Goal: Information Seeking & Learning: Learn about a topic

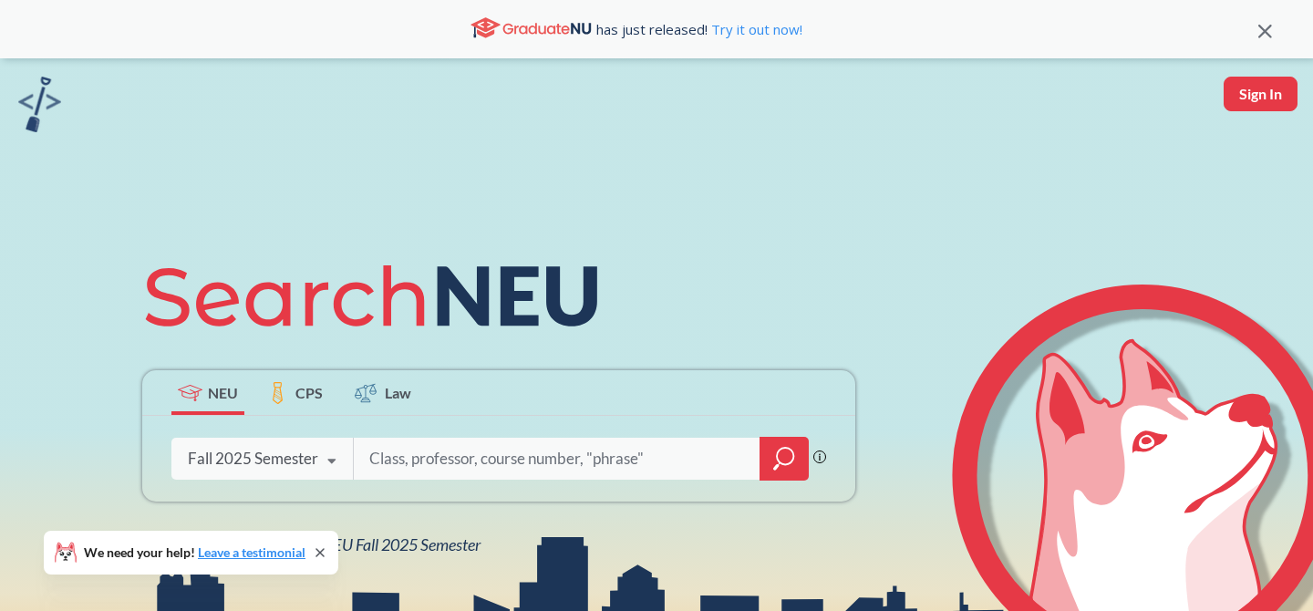
click at [782, 475] on div at bounding box center [783, 459] width 49 height 44
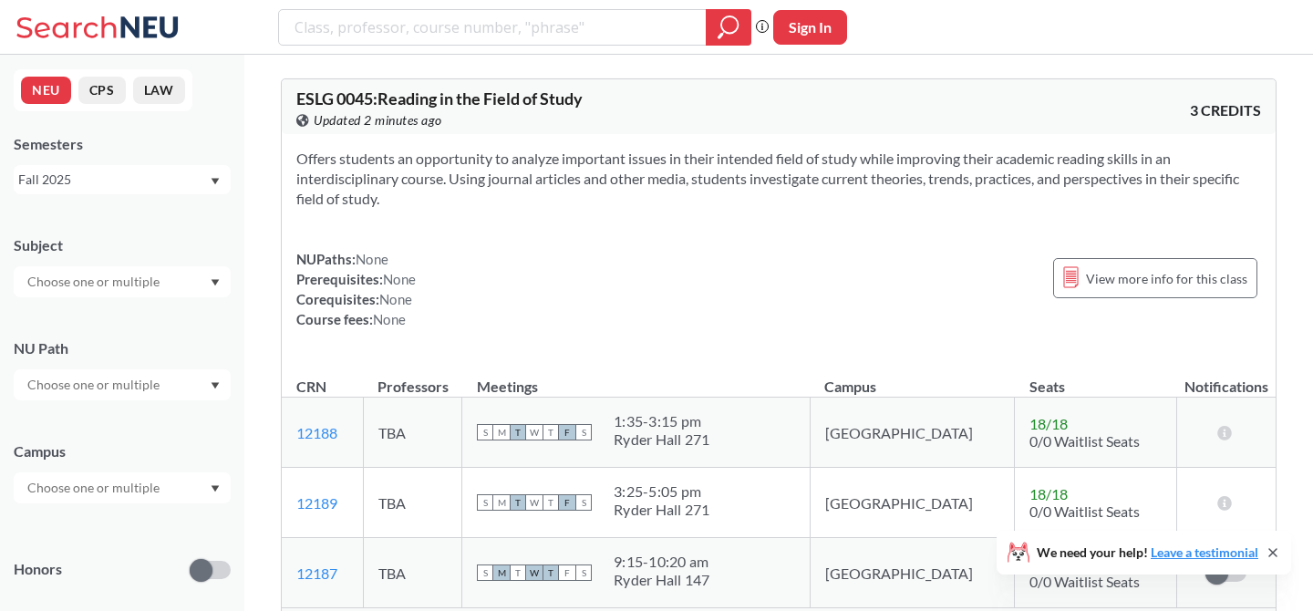
click at [146, 291] on input "text" at bounding box center [94, 282] width 153 height 22
click at [116, 332] on p "Computer Science" at bounding box center [127, 333] width 206 height 18
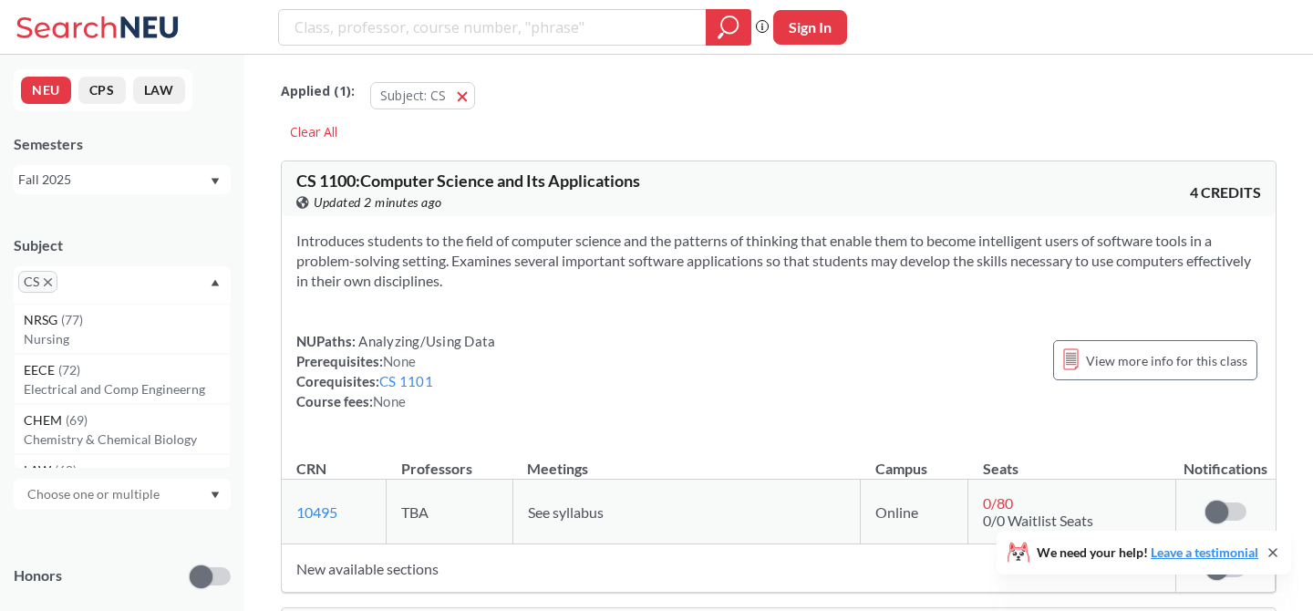
click at [99, 288] on input "text" at bounding box center [89, 288] width 54 height 22
type input "ds"
click at [91, 323] on div "DS ( 15 )" at bounding box center [127, 320] width 206 height 20
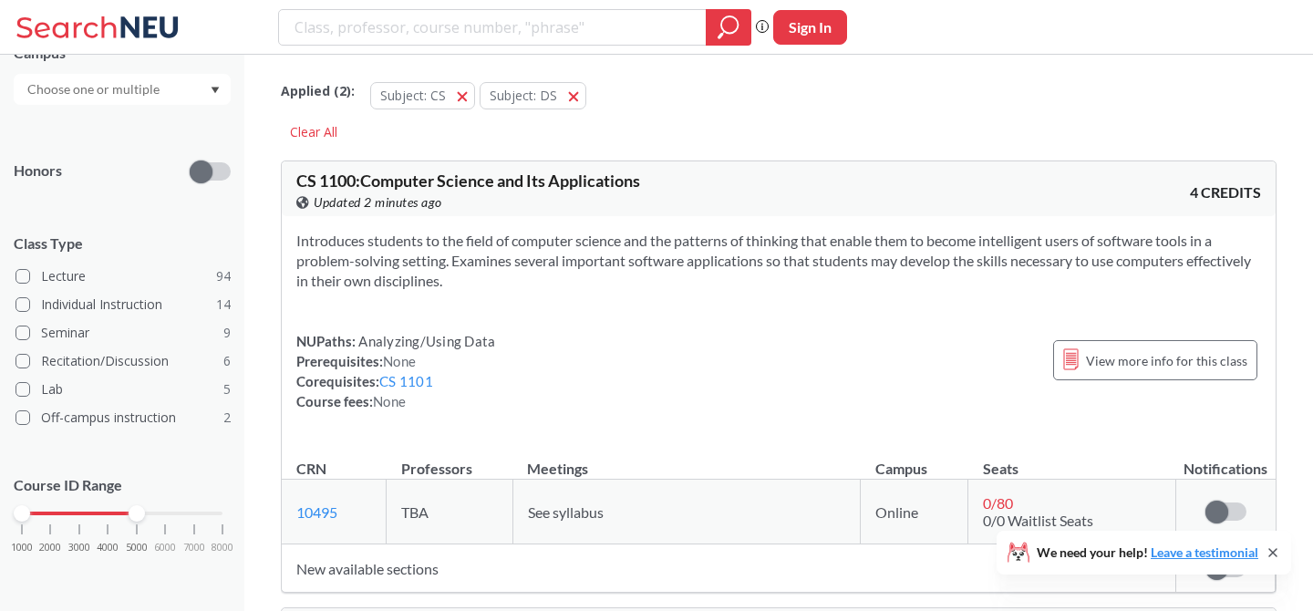
click at [132, 512] on div "1000 2000 3000 4000 5000 6000 7000 8000" at bounding box center [122, 513] width 201 height 13
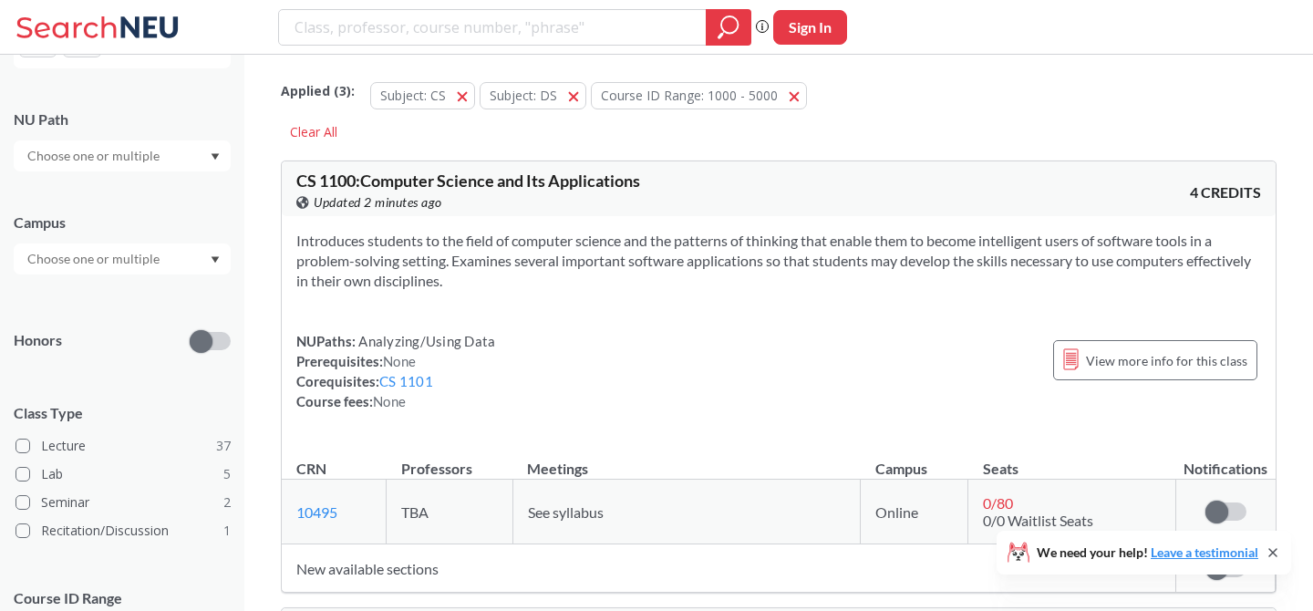
scroll to position [348, 0]
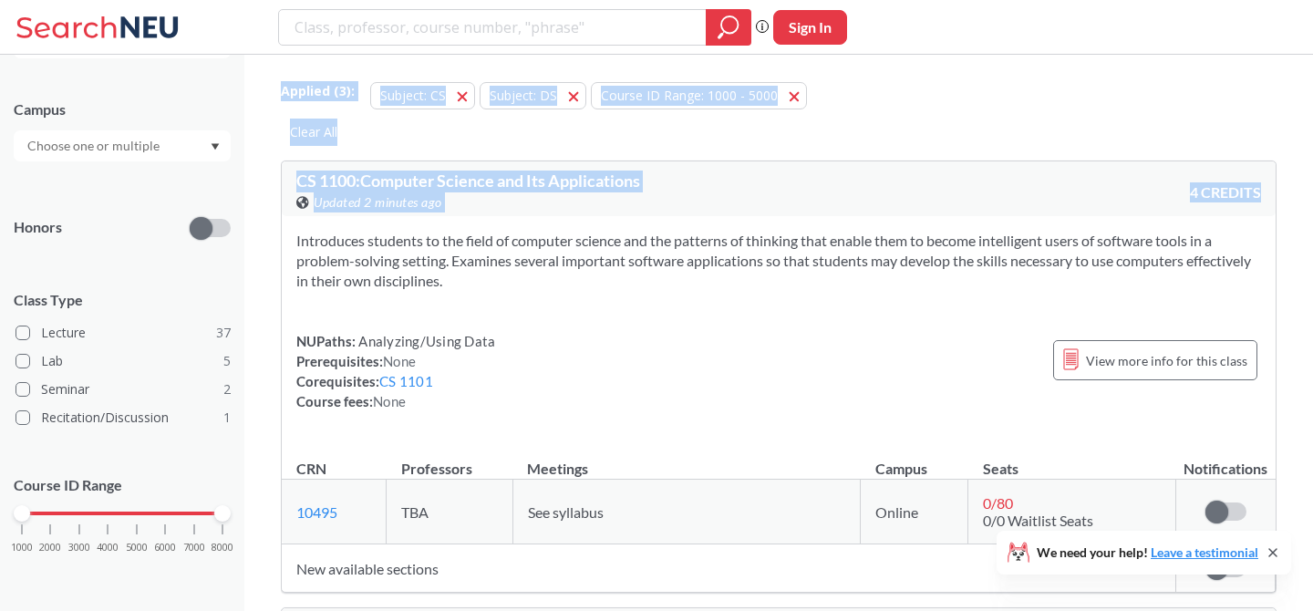
drag, startPoint x: 130, startPoint y: 514, endPoint x: 253, endPoint y: 517, distance: 123.1
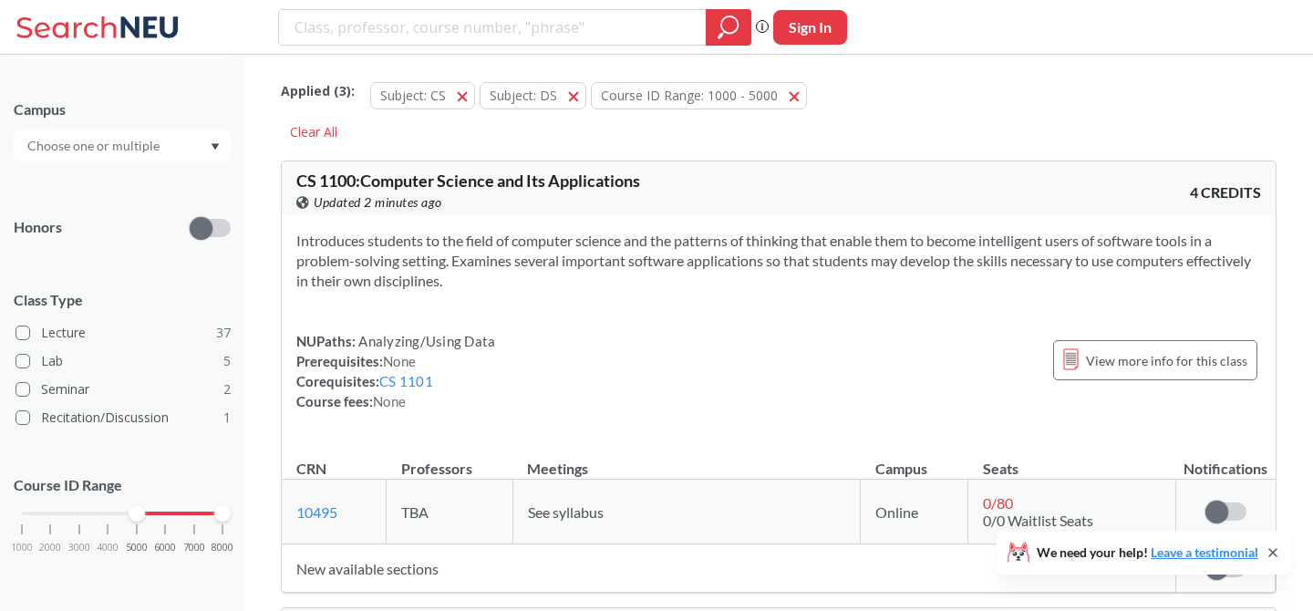
drag, startPoint x: 21, startPoint y: 513, endPoint x: 139, endPoint y: 520, distance: 117.8
click at [139, 520] on div "1000 2000 3000 4000 5000 6000 7000 8000" at bounding box center [122, 548] width 217 height 82
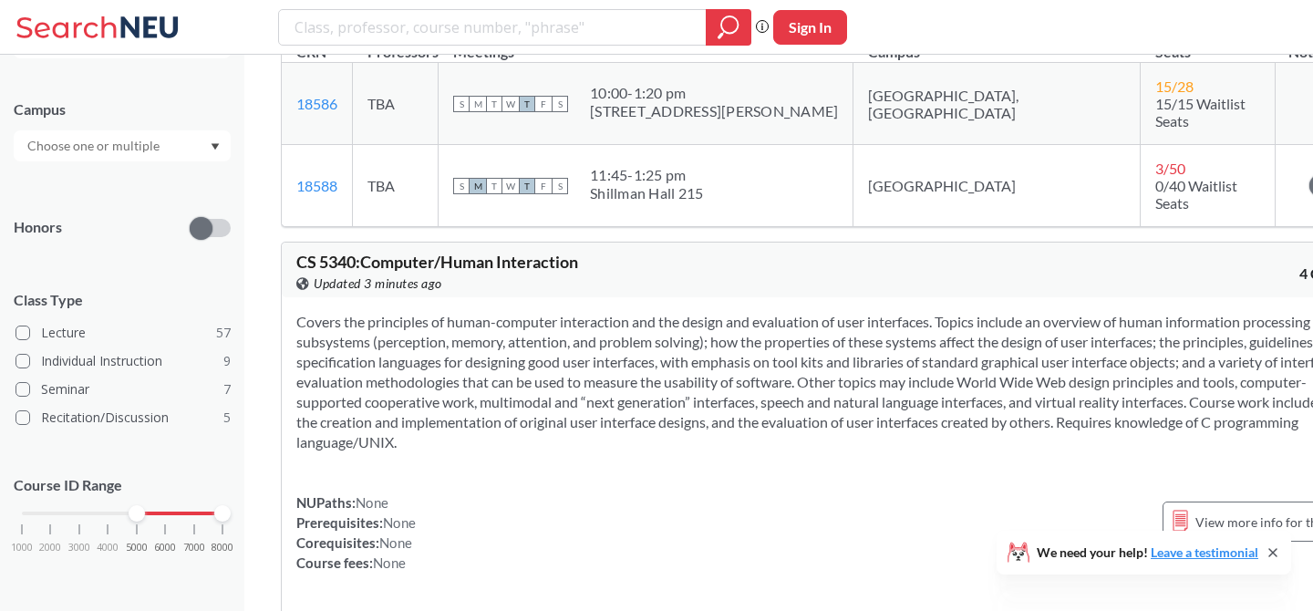
scroll to position [13673, 0]
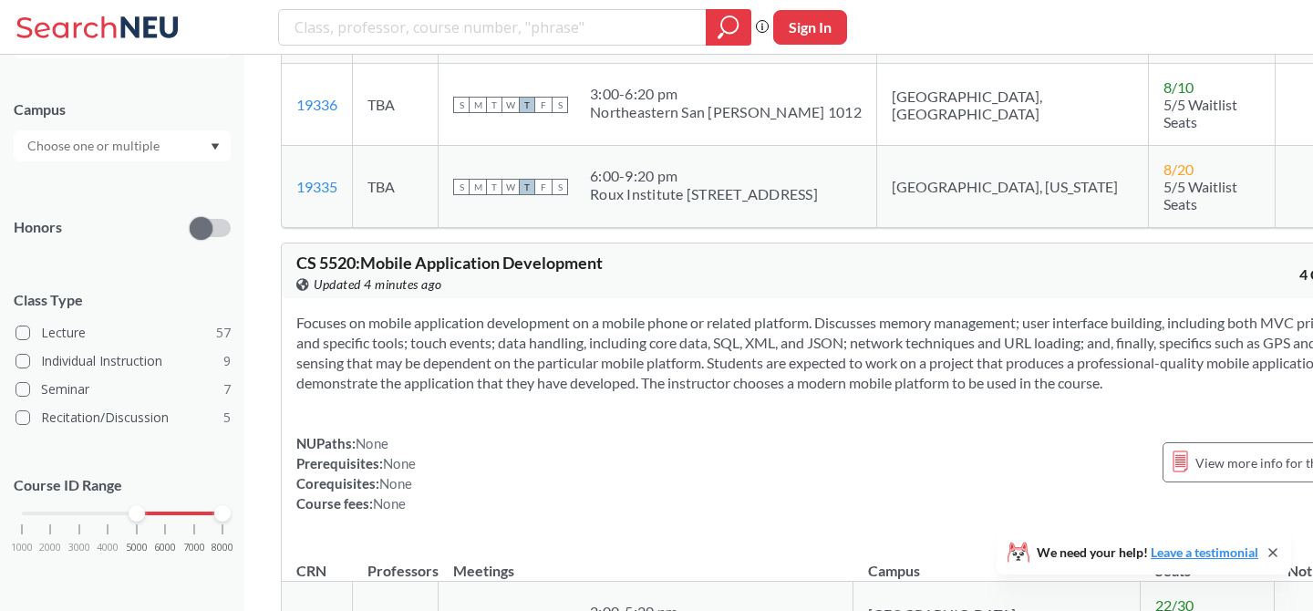
scroll to position [15802, 0]
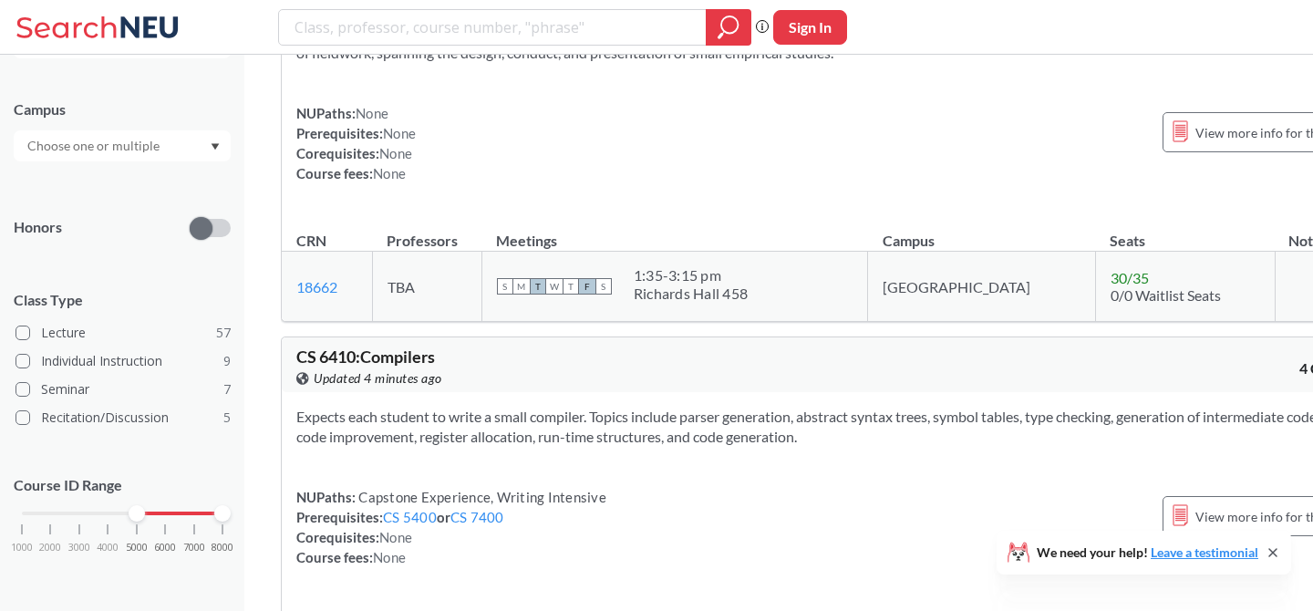
scroll to position [24286, 0]
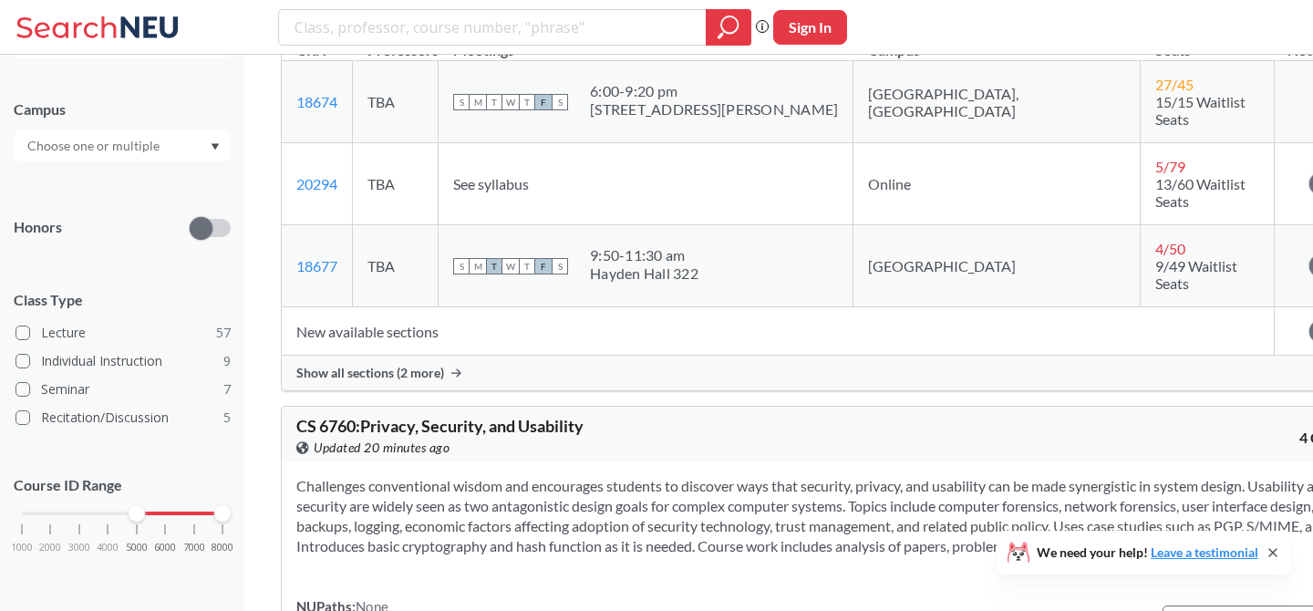
scroll to position [26641, 0]
